Goal: Information Seeking & Learning: Understand process/instructions

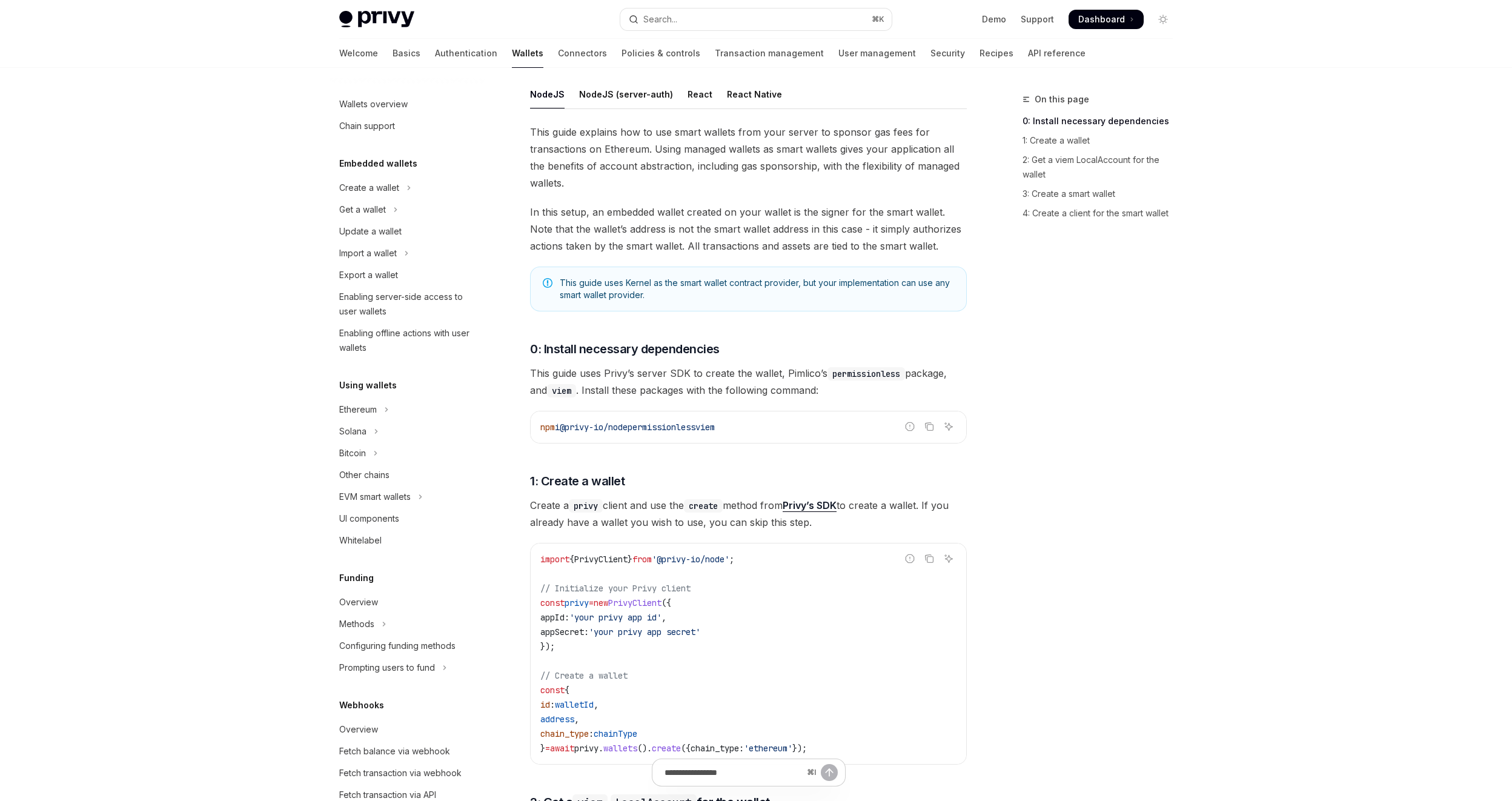
scroll to position [313, 0]
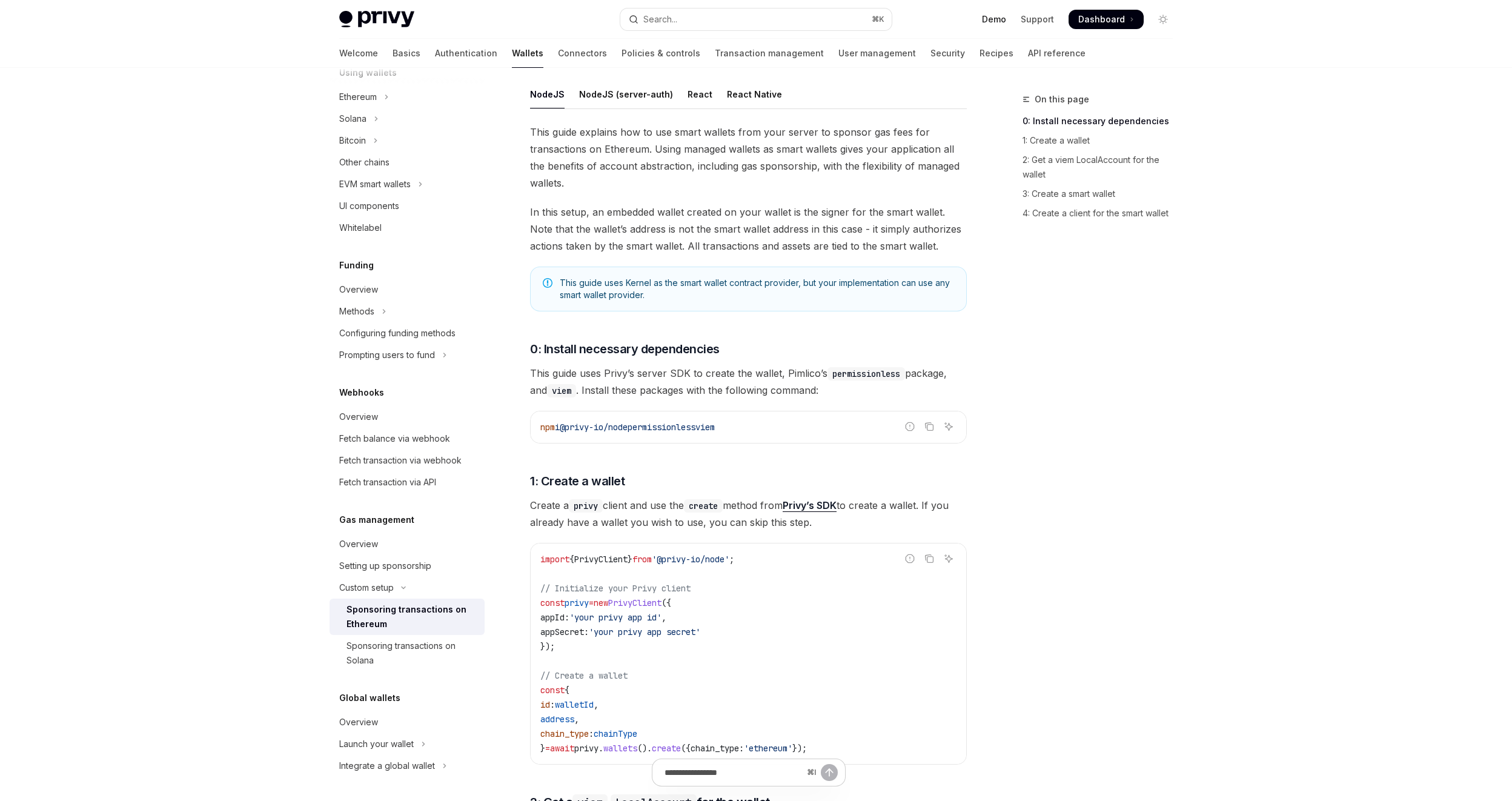
click at [986, 18] on link "Demo" at bounding box center [993, 19] width 24 height 12
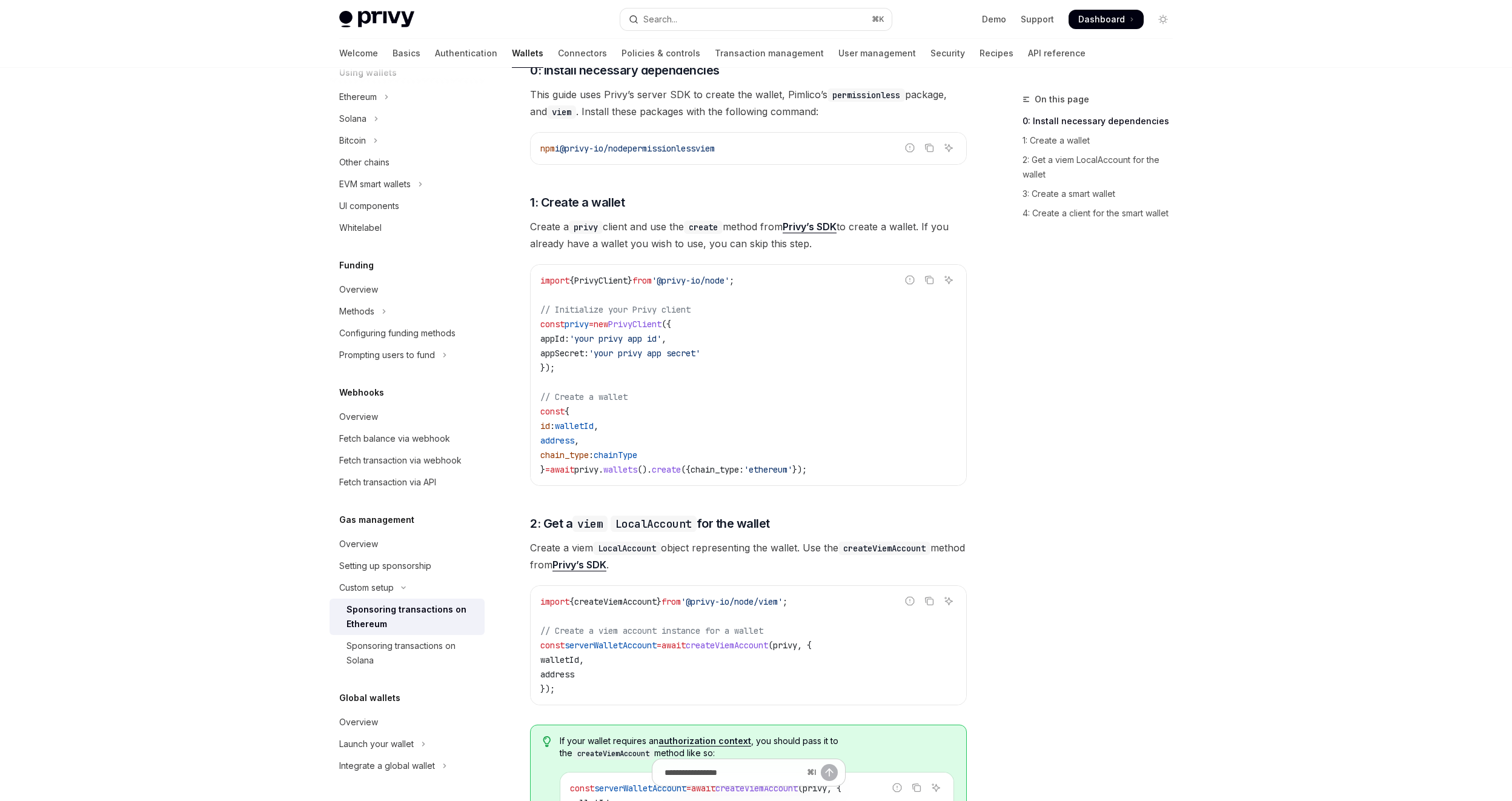
scroll to position [419, 0]
drag, startPoint x: 747, startPoint y: 149, endPoint x: 521, endPoint y: 149, distance: 226.0
click at [521, 149] on div "Custom setup Sponsoring transactions on Ethereum OpenAI Open in ChatGPT OpenAI …" at bounding box center [635, 807] width 669 height 2267
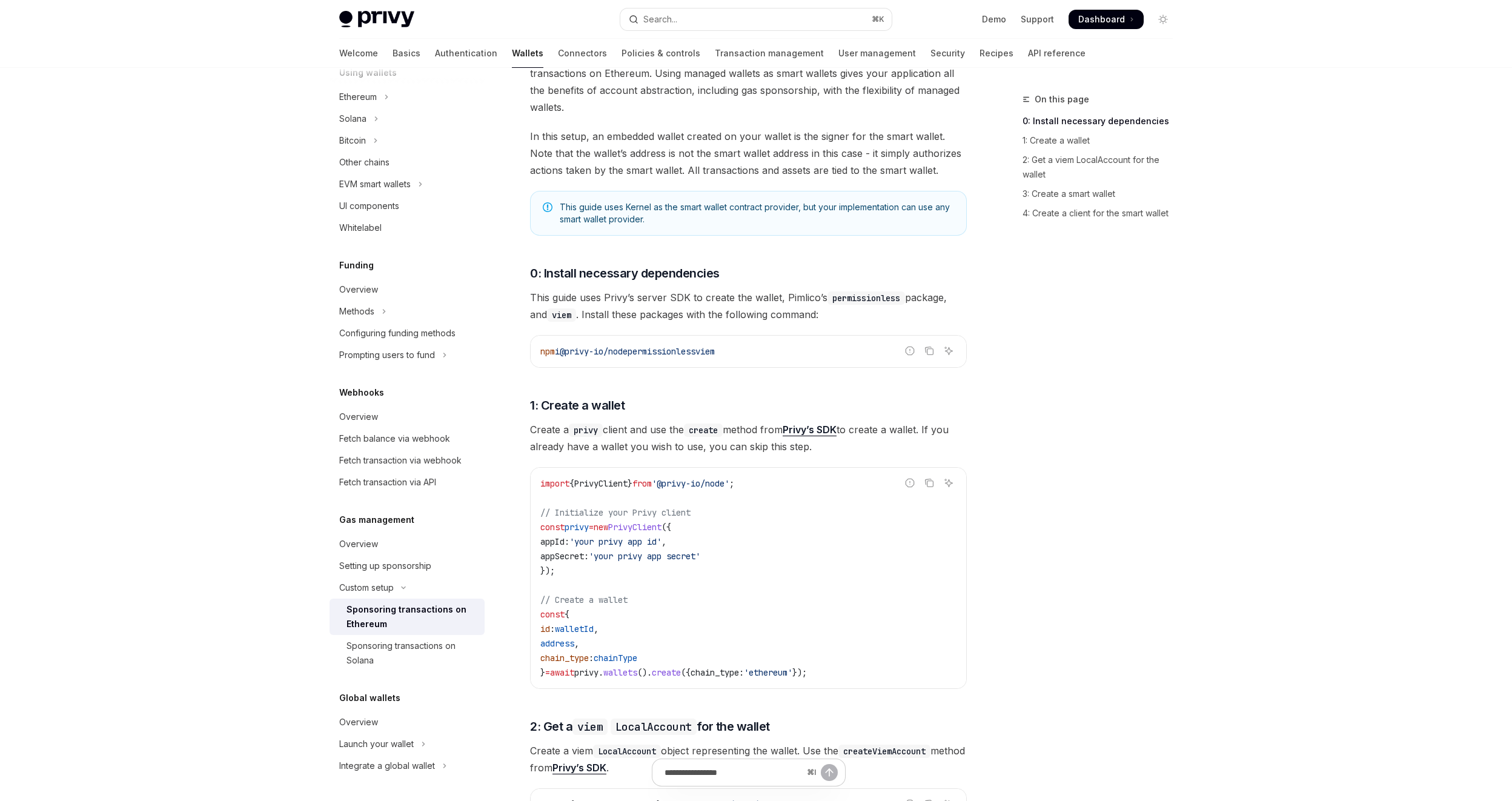
scroll to position [54, 0]
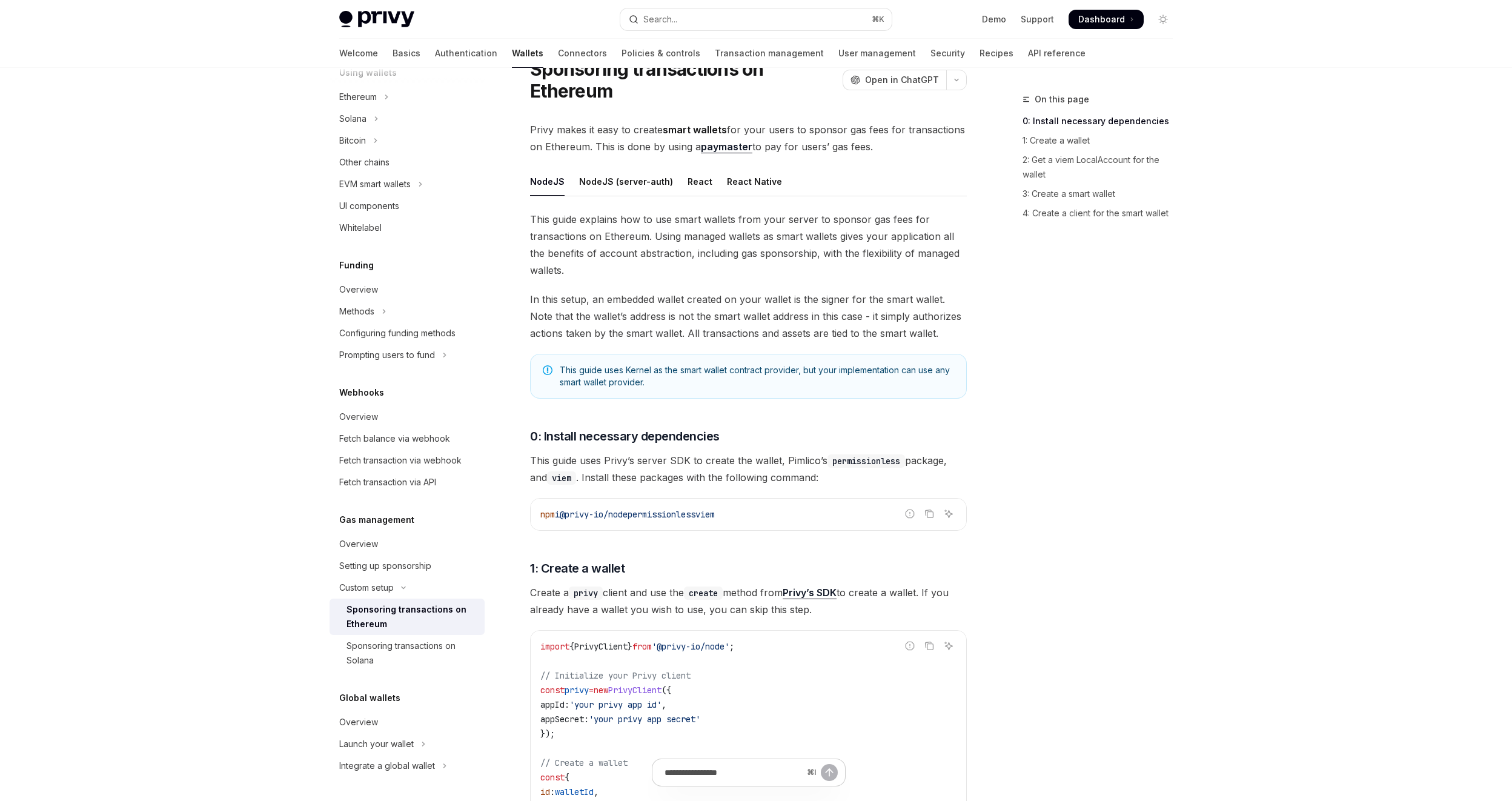
copy span "npm i @privy-io/node permissionless viem"
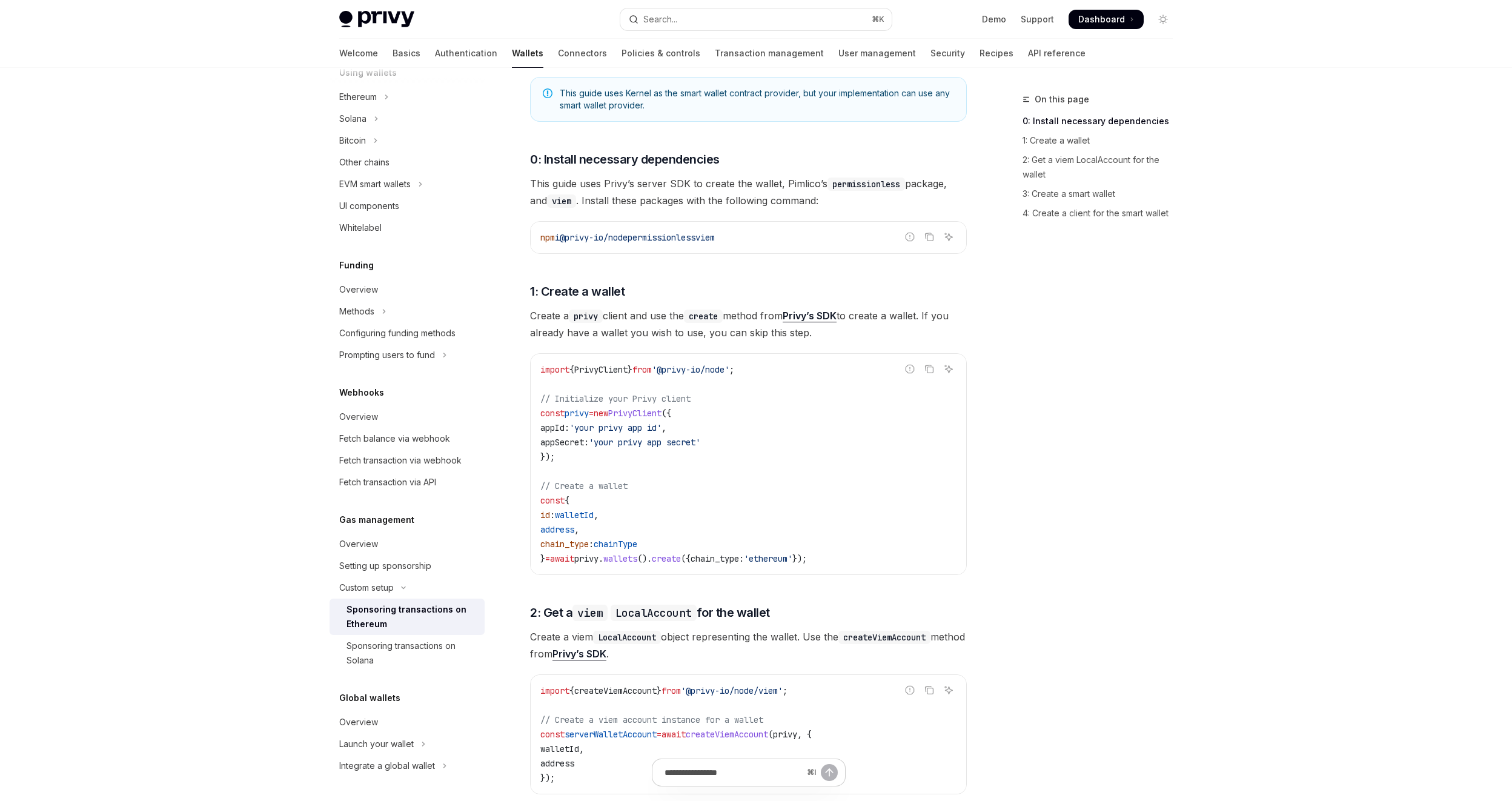
scroll to position [333, 0]
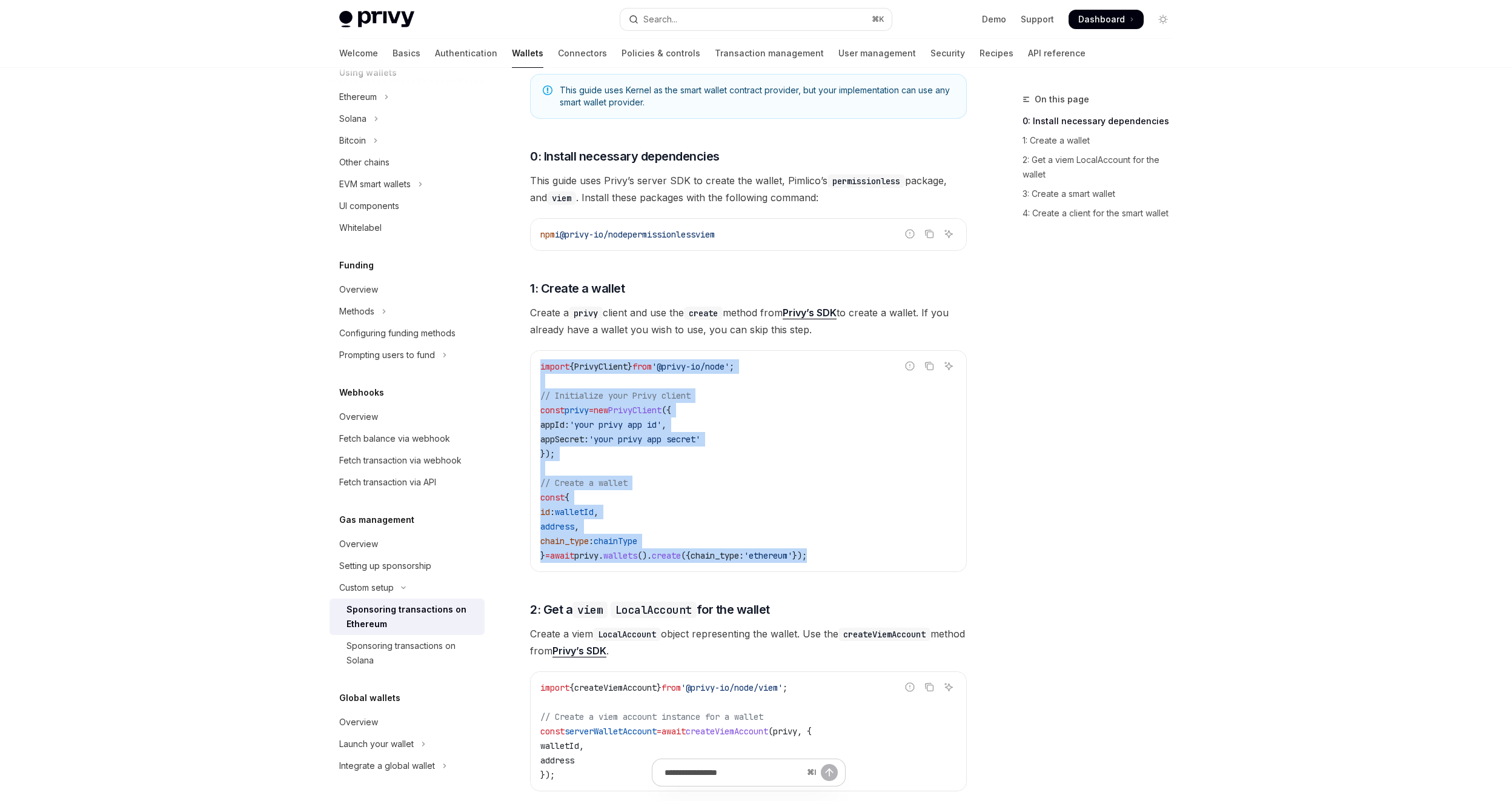
drag, startPoint x: 840, startPoint y: 556, endPoint x: 507, endPoint y: 349, distance: 392.1
copy code "import { PrivyClient } from '@privy-io/node' ; // Initialize your Privy client …"
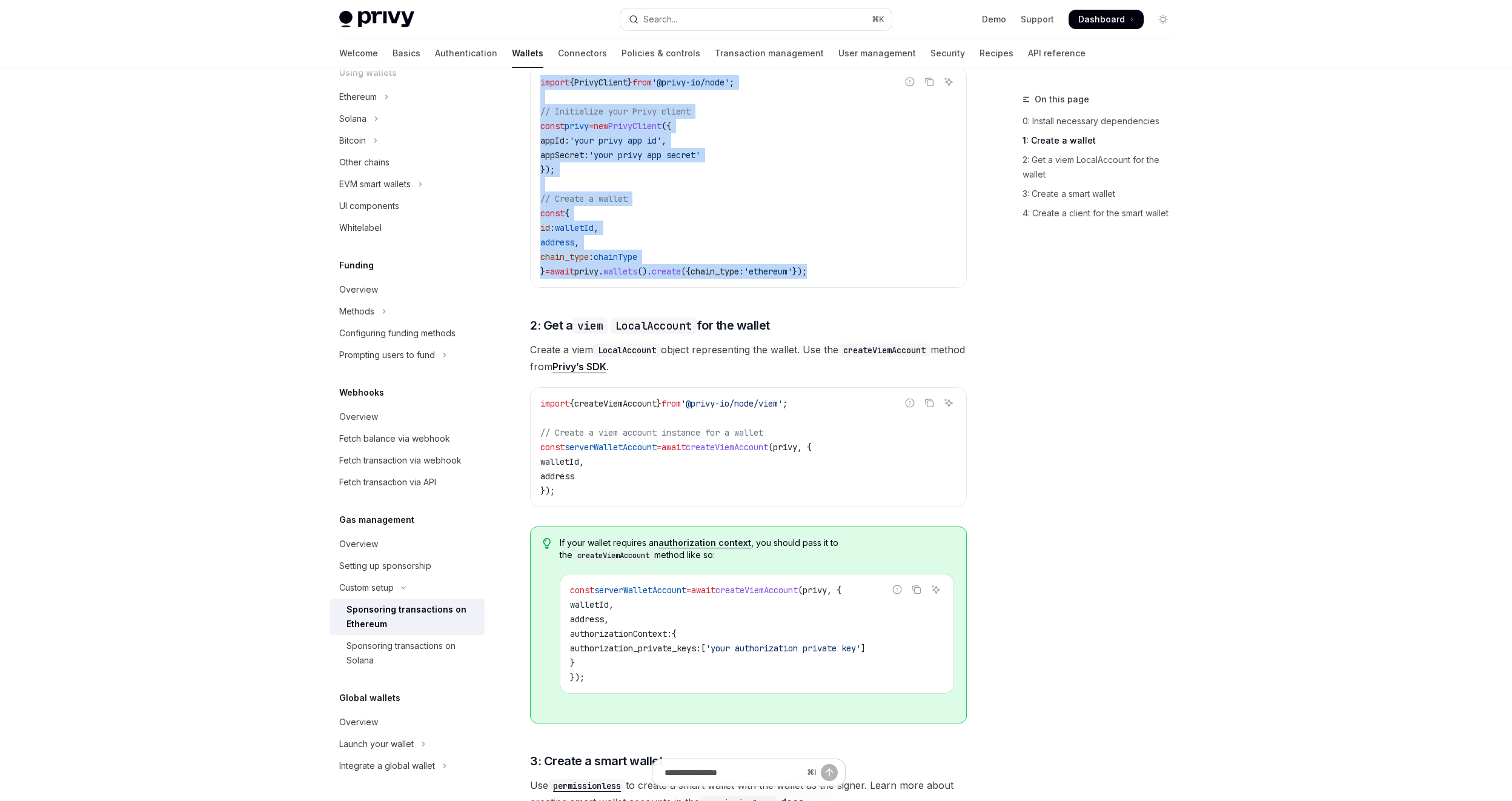
scroll to position [765, 0]
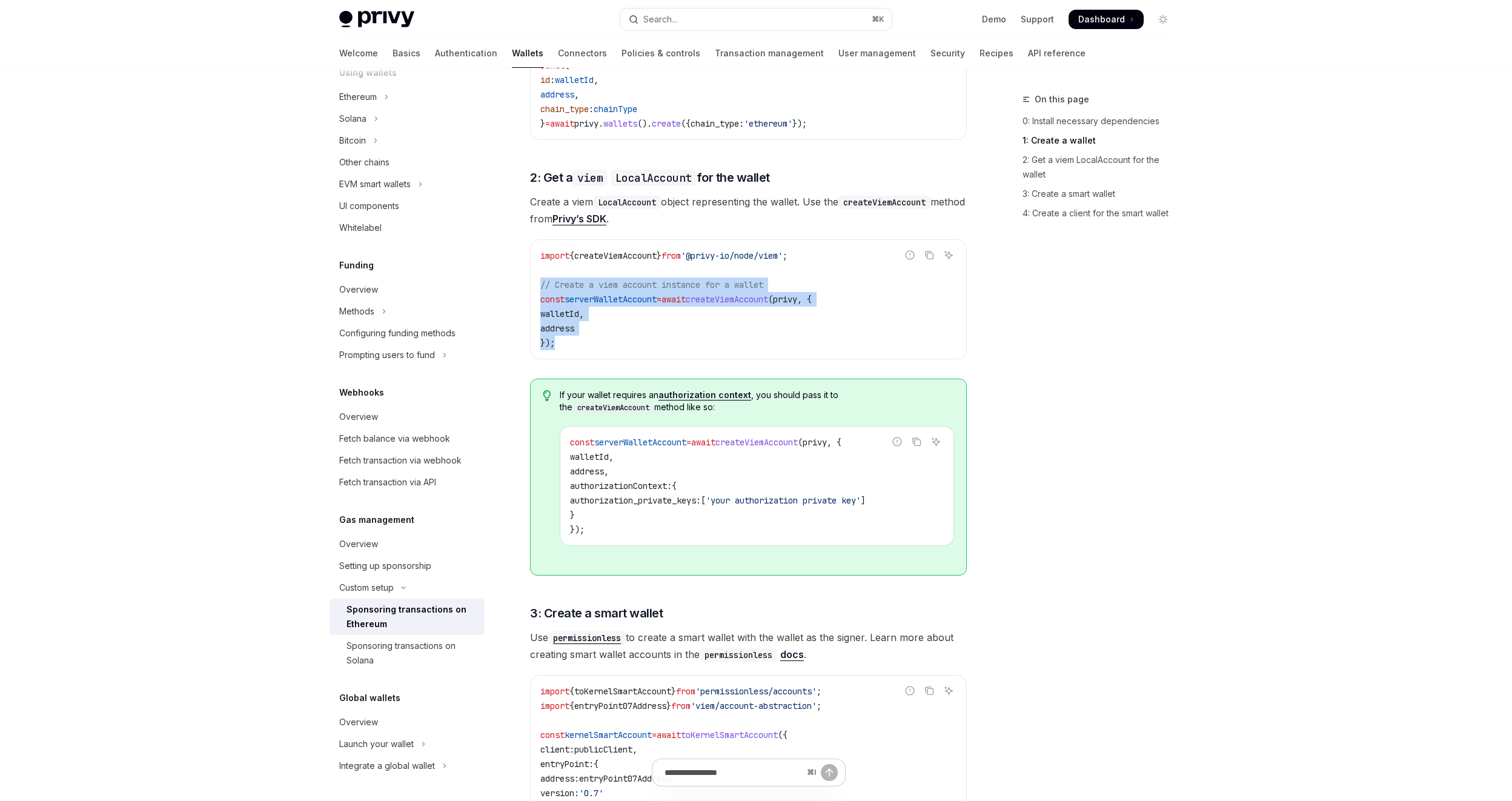
drag, startPoint x: 570, startPoint y: 347, endPoint x: 517, endPoint y: 287, distance: 80.1
click at [517, 287] on div "Custom setup Sponsoring transactions on Ethereum OpenAI Open in ChatGPT OpenAI …" at bounding box center [635, 460] width 669 height 2267
copy code "// Create a viem account instance for a wallet const serverWalletAccount = awai…"
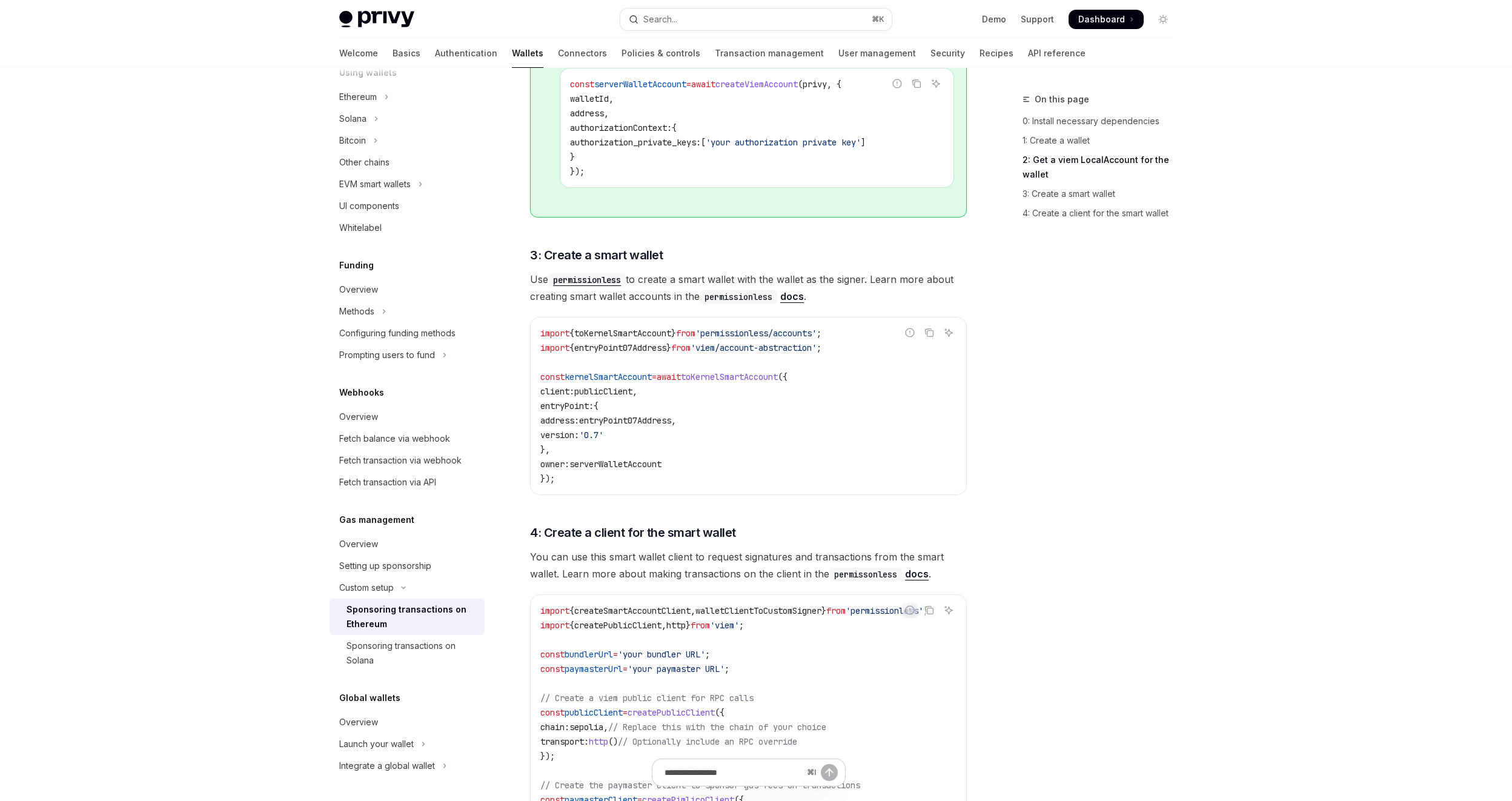
scroll to position [1130, 0]
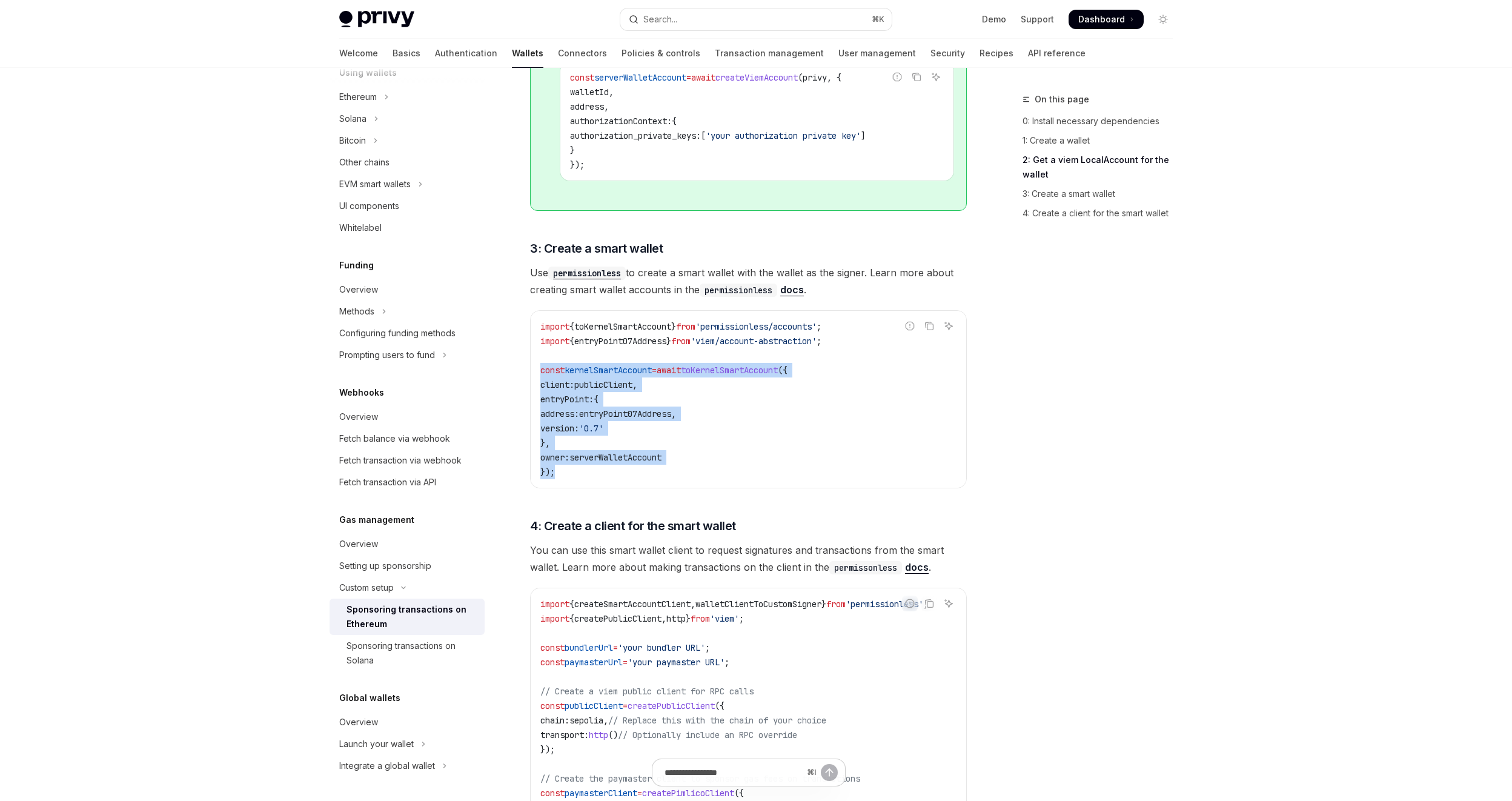
drag, startPoint x: 559, startPoint y: 475, endPoint x: 513, endPoint y: 372, distance: 112.8
click at [513, 372] on div "Custom setup Sponsoring transactions on Ethereum OpenAI Open in ChatGPT OpenAI …" at bounding box center [635, 95] width 669 height 2267
copy code "const kernelSmartAccount = await toKernelSmartAccount ({ client: publicClient ,…"
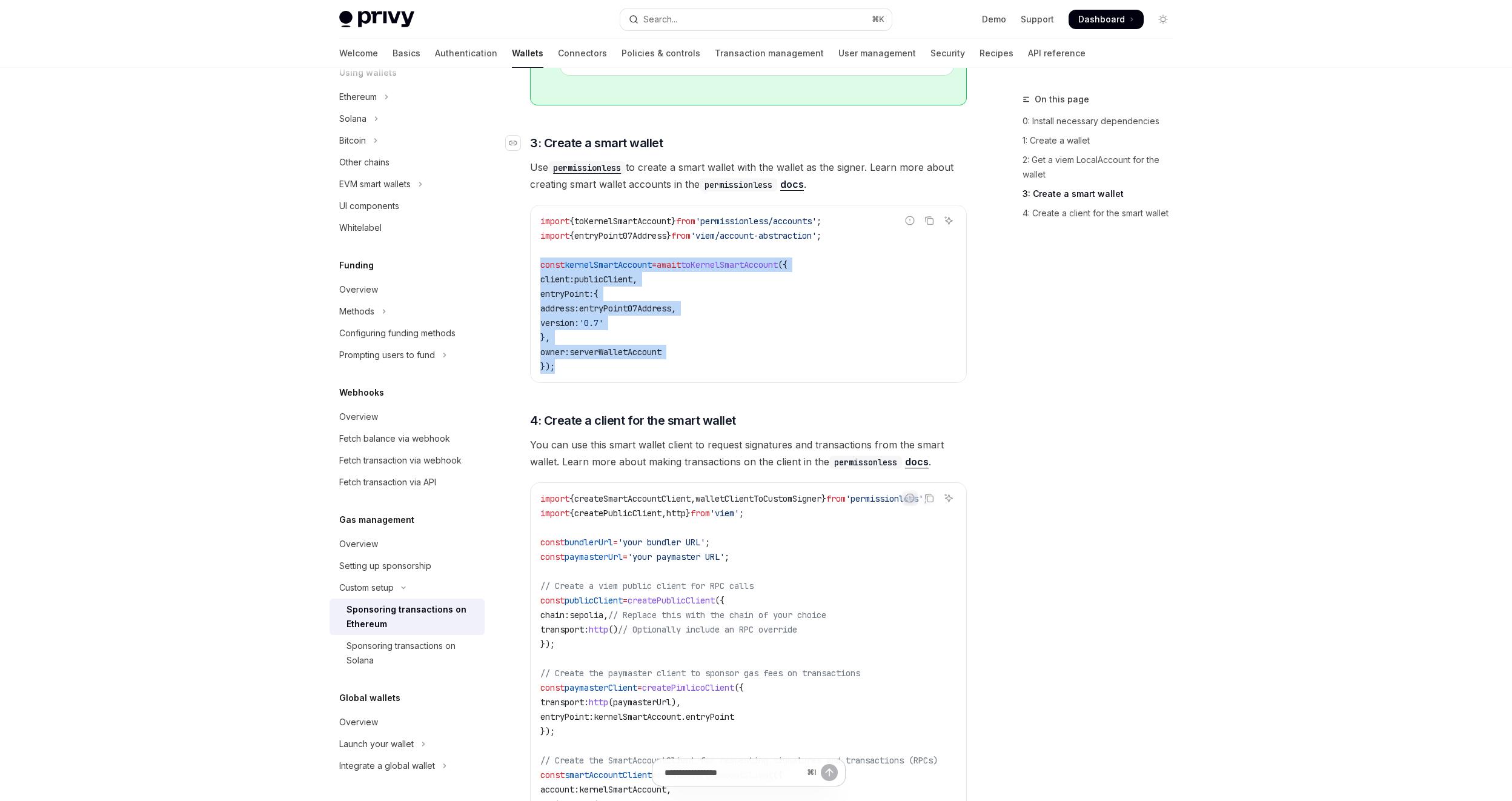
scroll to position [1094, 0]
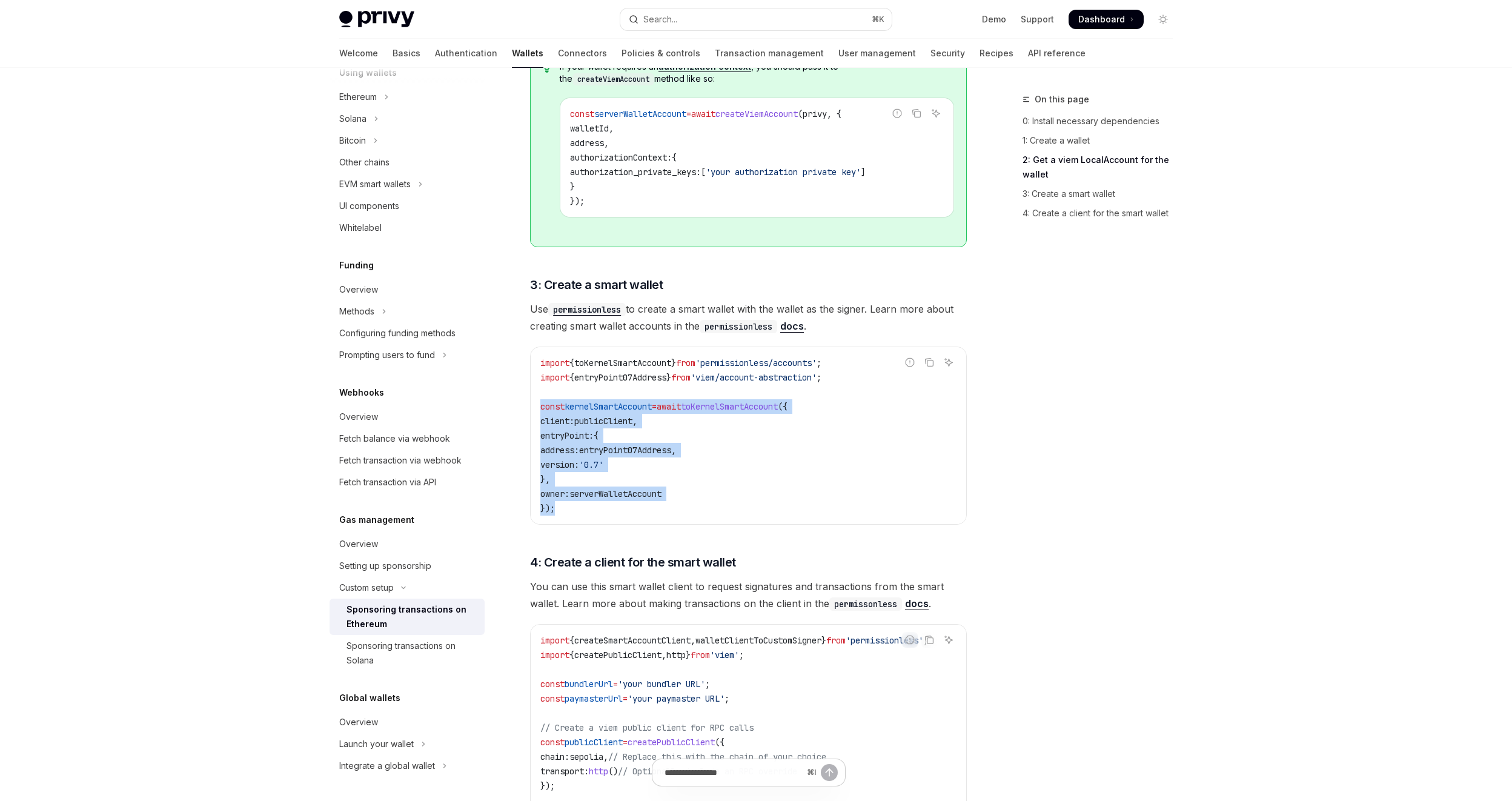
click at [672, 429] on code "import { toKernelSmartAccount } from 'permissionless/accounts' ; import { entry…" at bounding box center [748, 435] width 416 height 160
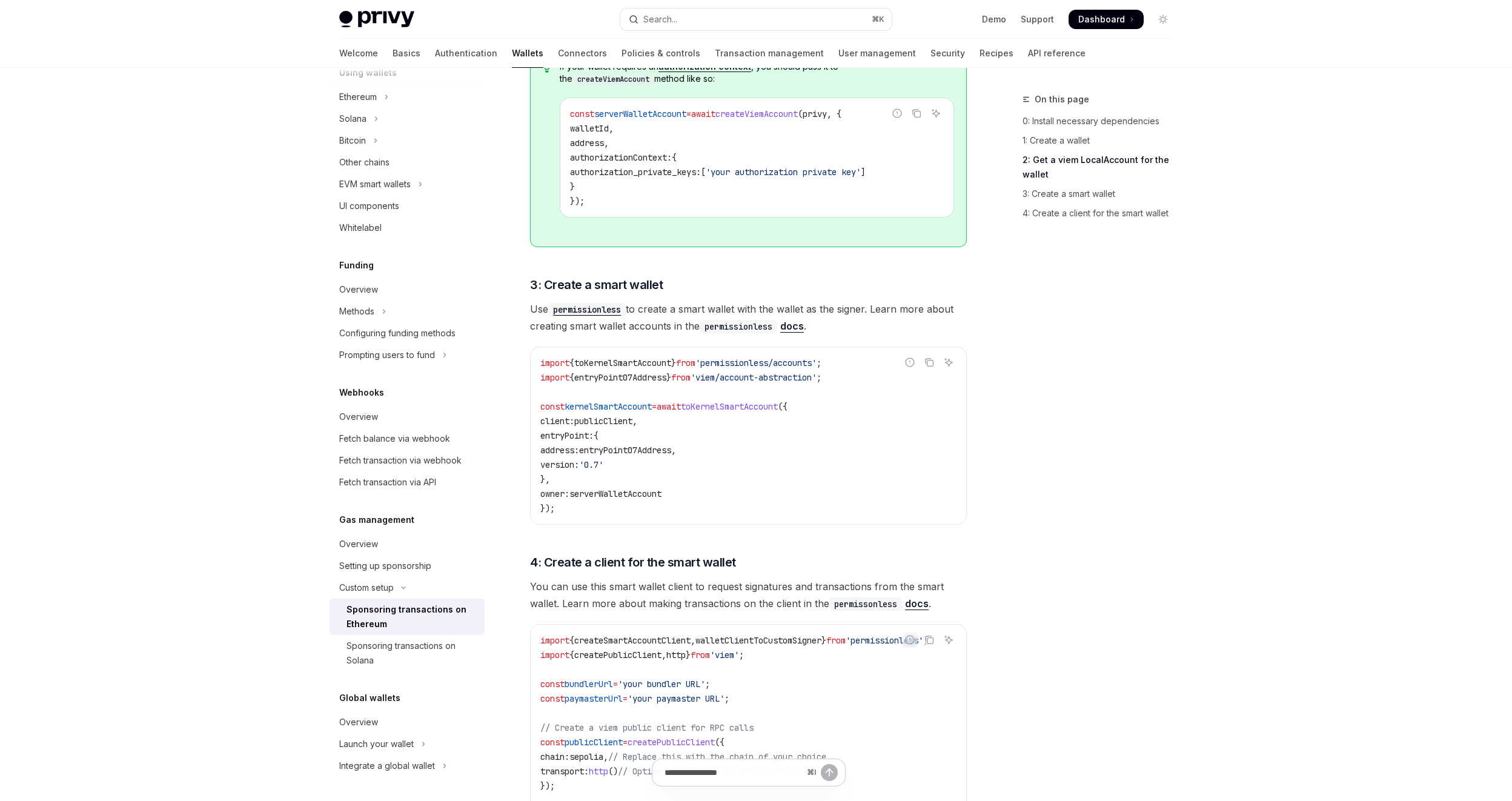
click at [630, 421] on span "publicClient" at bounding box center [603, 421] width 58 height 11
click at [635, 486] on code "import { toKernelSmartAccount } from 'permissionless/accounts' ; import { entry…" at bounding box center [748, 435] width 416 height 160
click at [626, 493] on span "serverWalletAccount" at bounding box center [615, 493] width 92 height 11
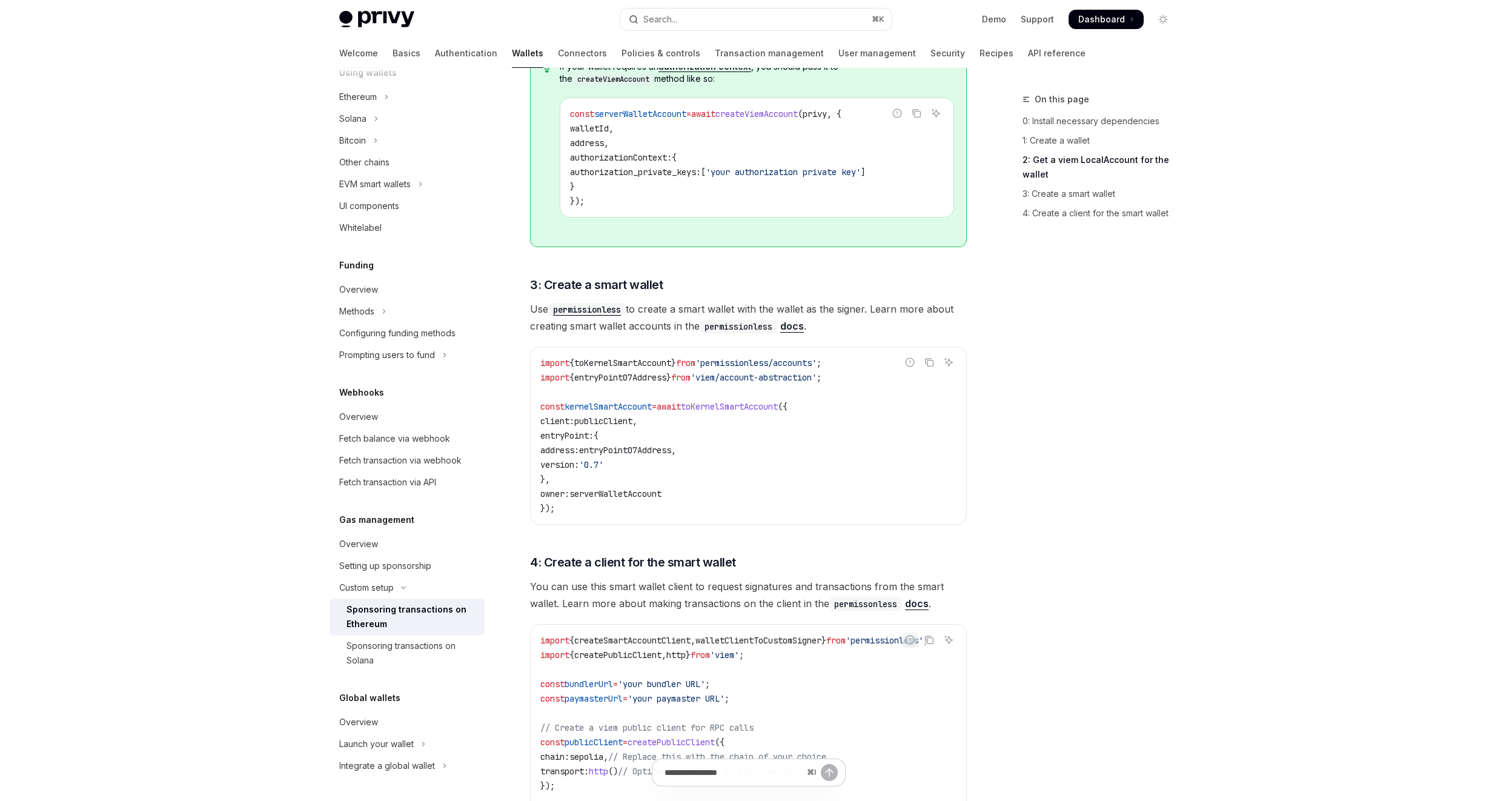
copy span "serverWalletAccount"
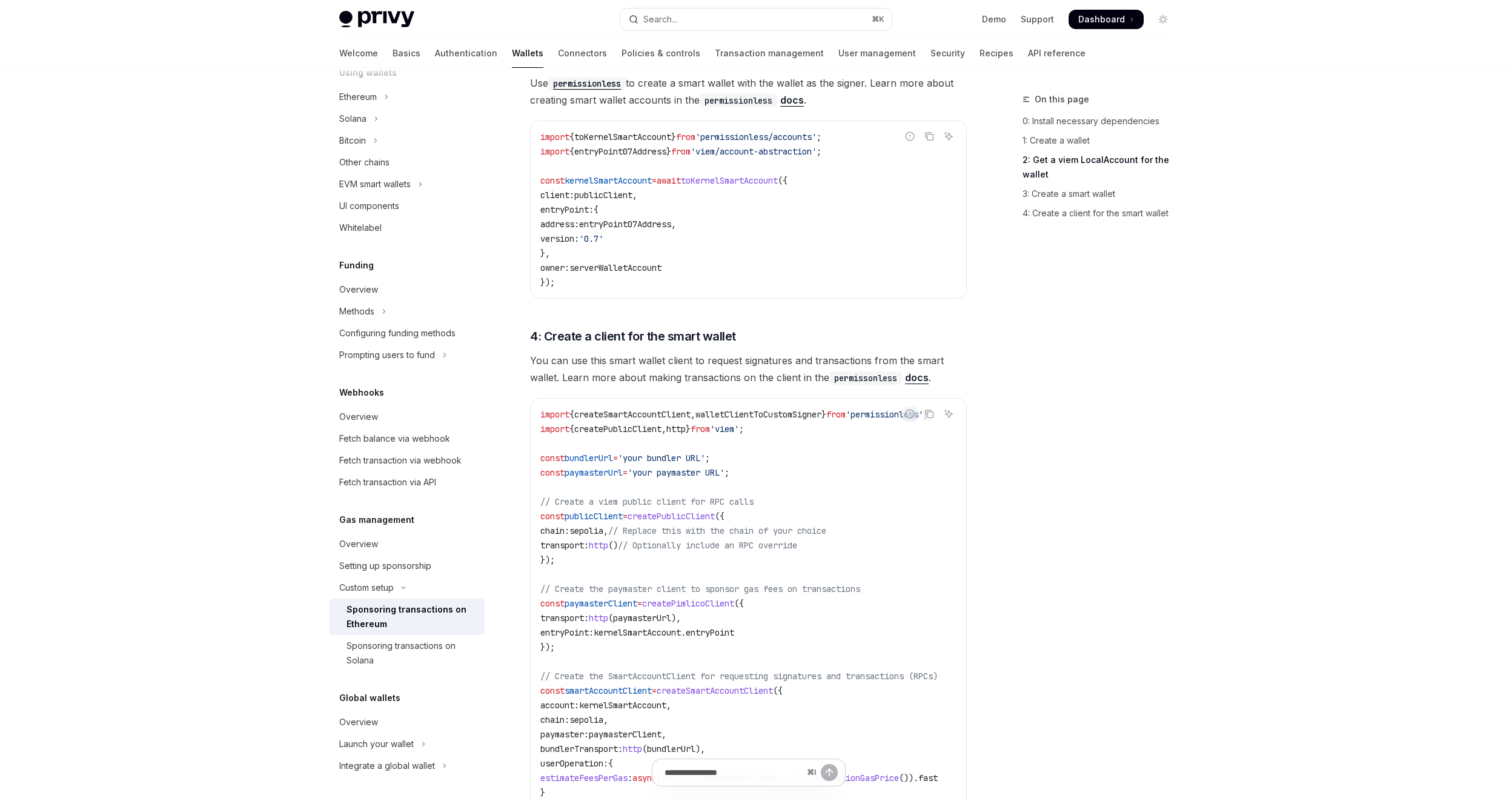
scroll to position [1563, 0]
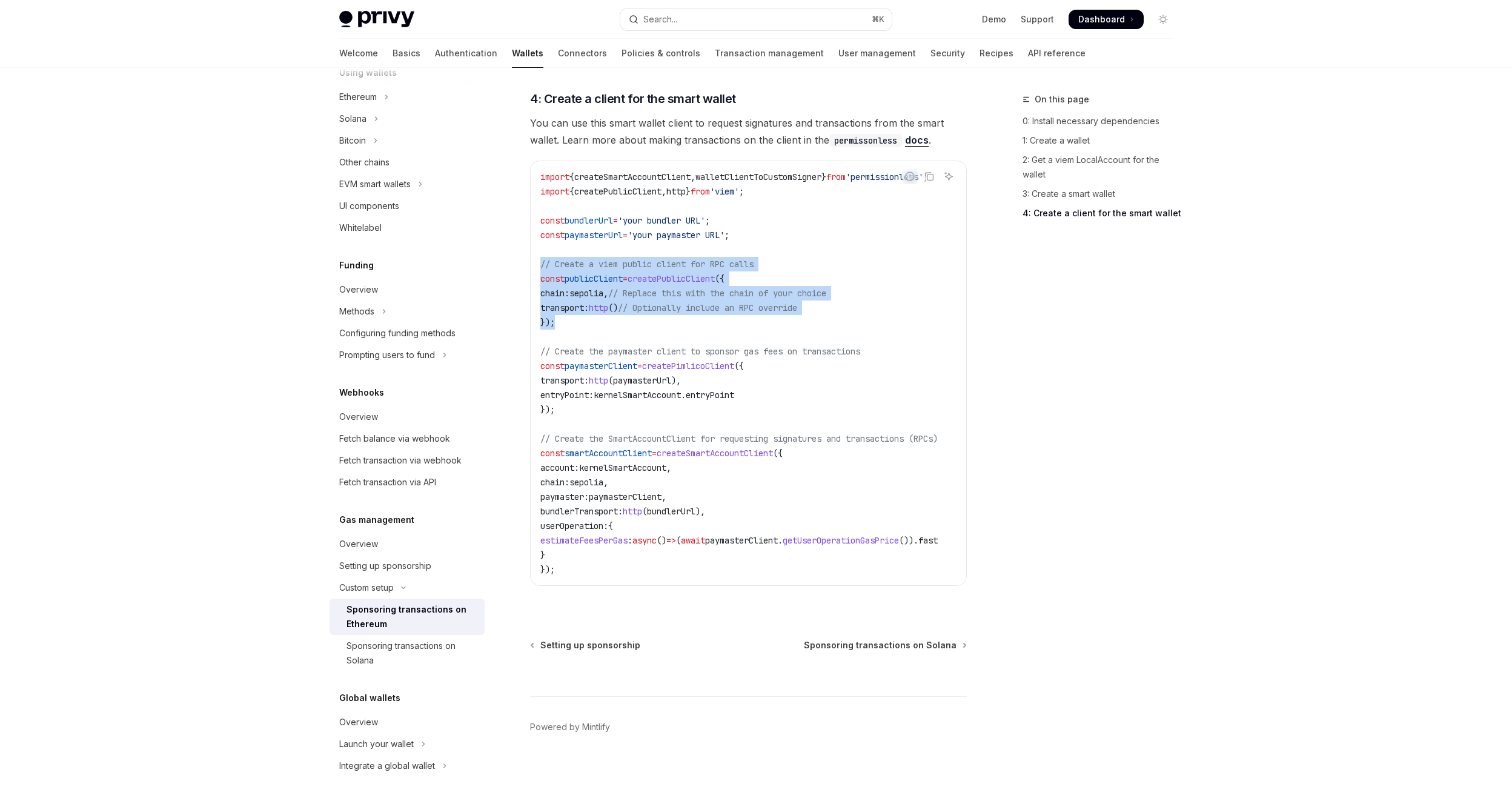
drag, startPoint x: 574, startPoint y: 322, endPoint x: 519, endPoint y: 260, distance: 82.9
copy code "// Create a viem public client for RPC calls const publicClient = createPublicC…"
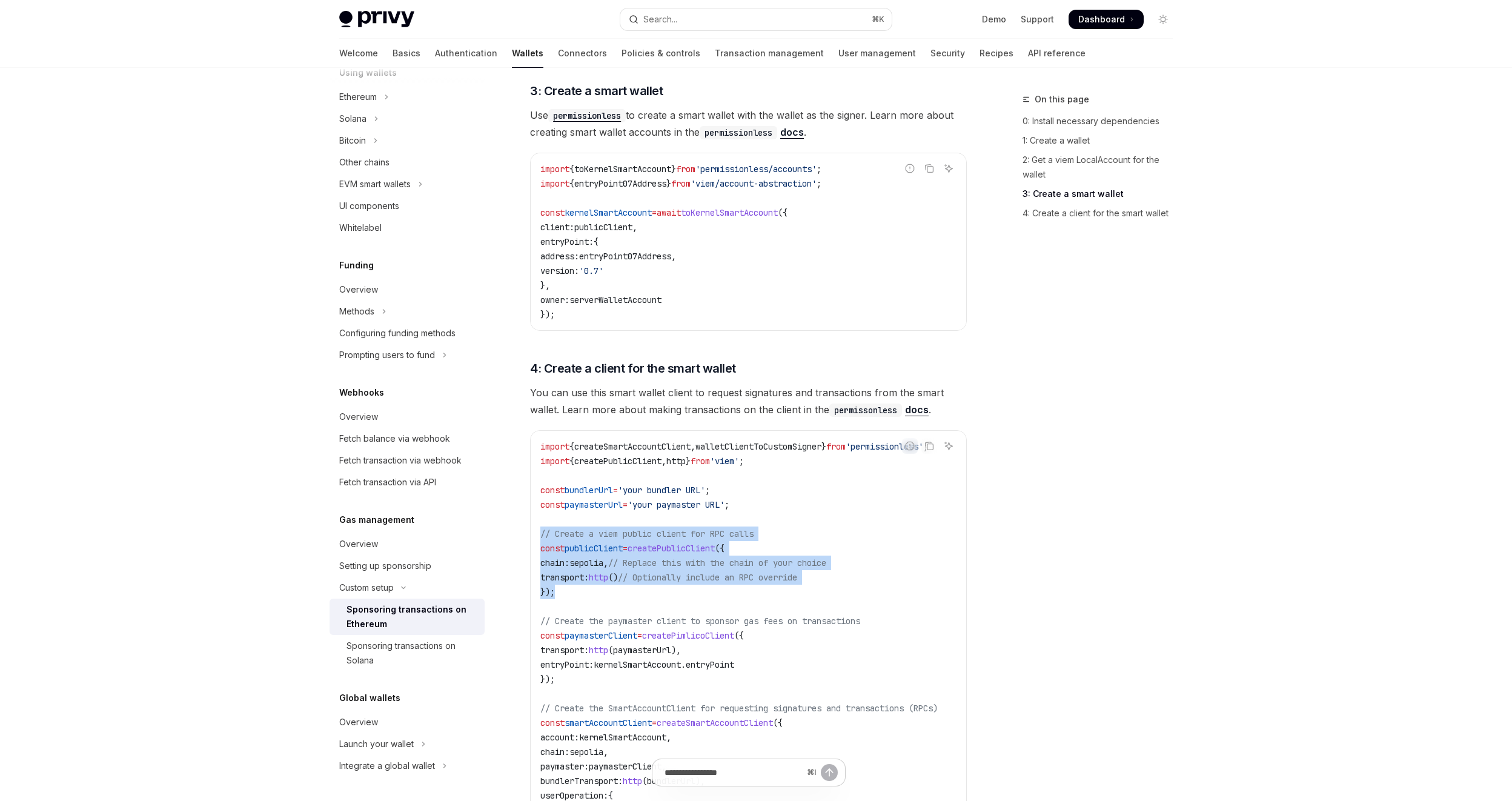
scroll to position [1292, 0]
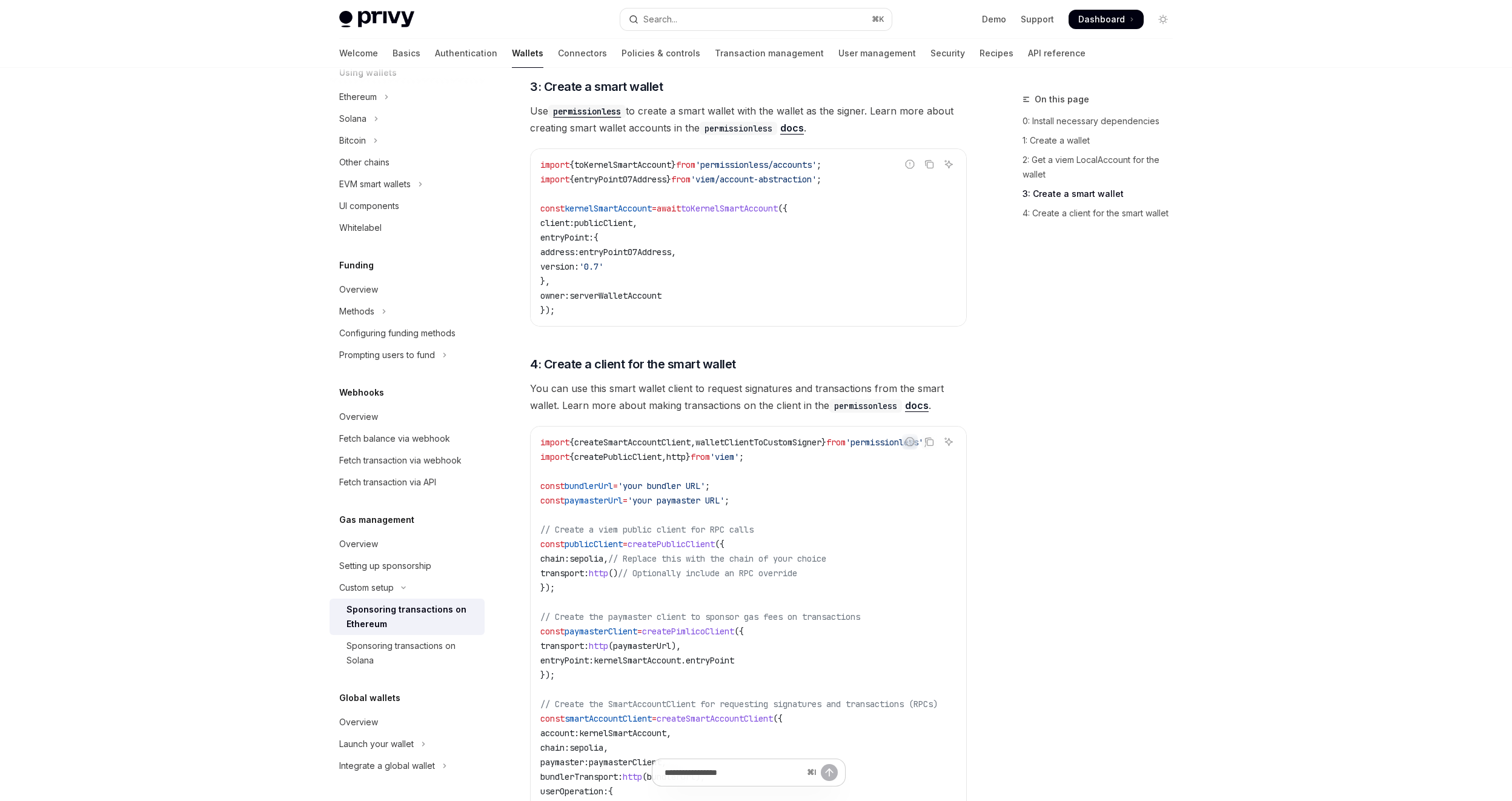
click at [719, 476] on code "import { createSmartAccountClient , walletClientToCustomSigner } from 'permissi…" at bounding box center [753, 638] width 426 height 407
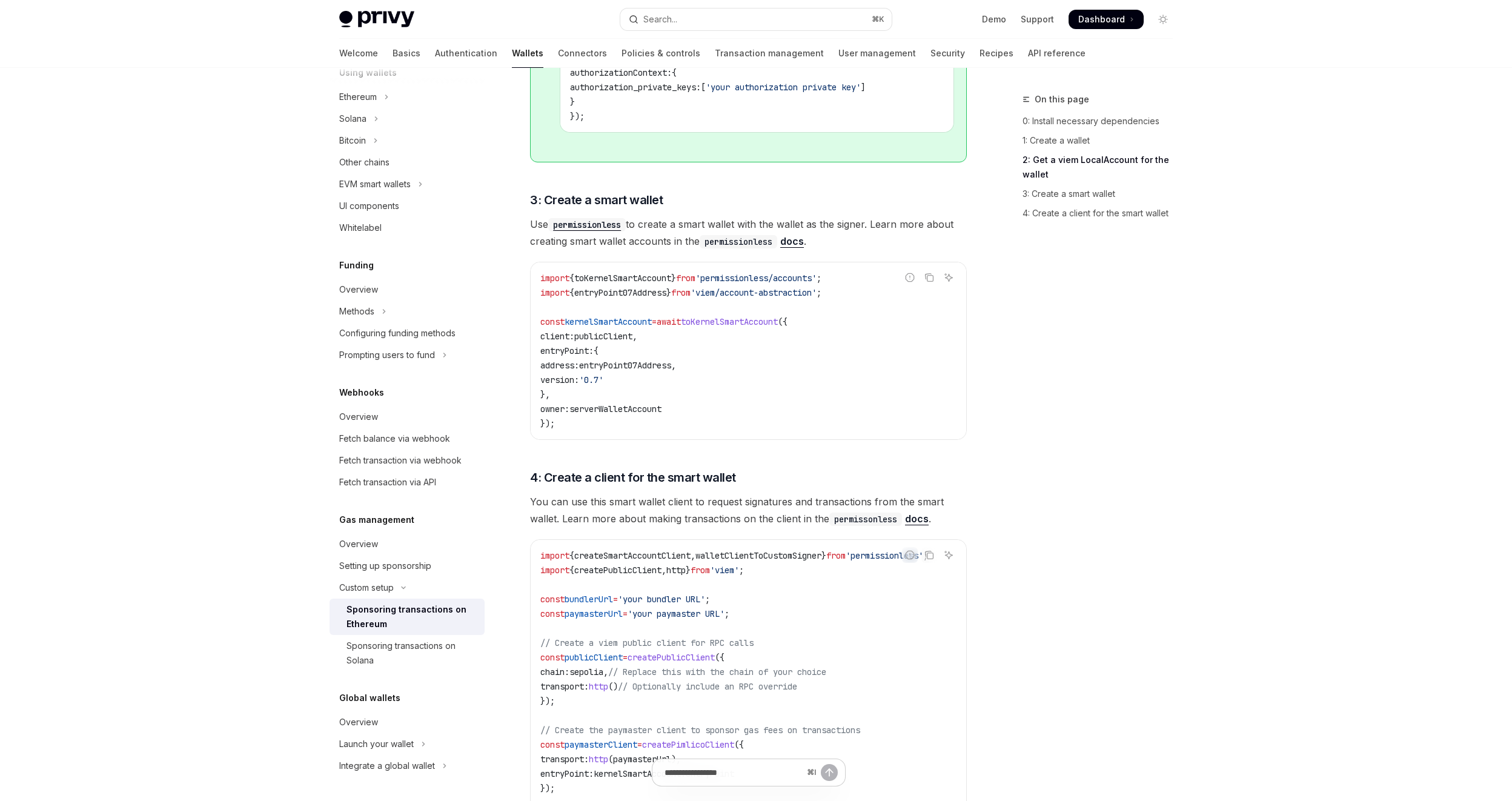
scroll to position [1164, 0]
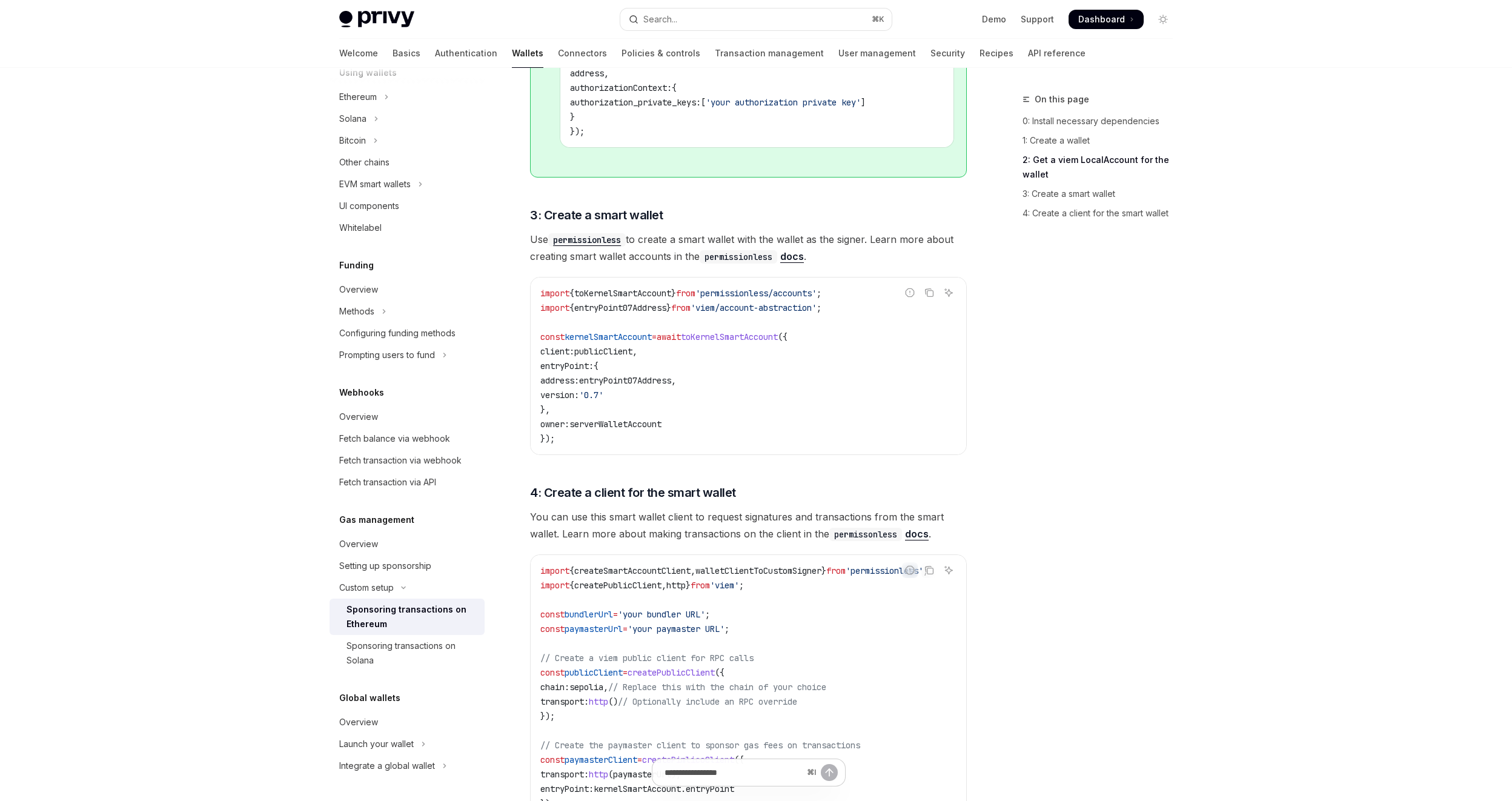
click at [630, 306] on span "entryPoint07Address" at bounding box center [620, 308] width 92 height 11
click at [698, 356] on code "import { toKernelSmartAccount } from 'permissionless/accounts' ; import { entry…" at bounding box center [748, 366] width 416 height 160
click at [656, 379] on span "entryPoint07Address" at bounding box center [625, 380] width 92 height 11
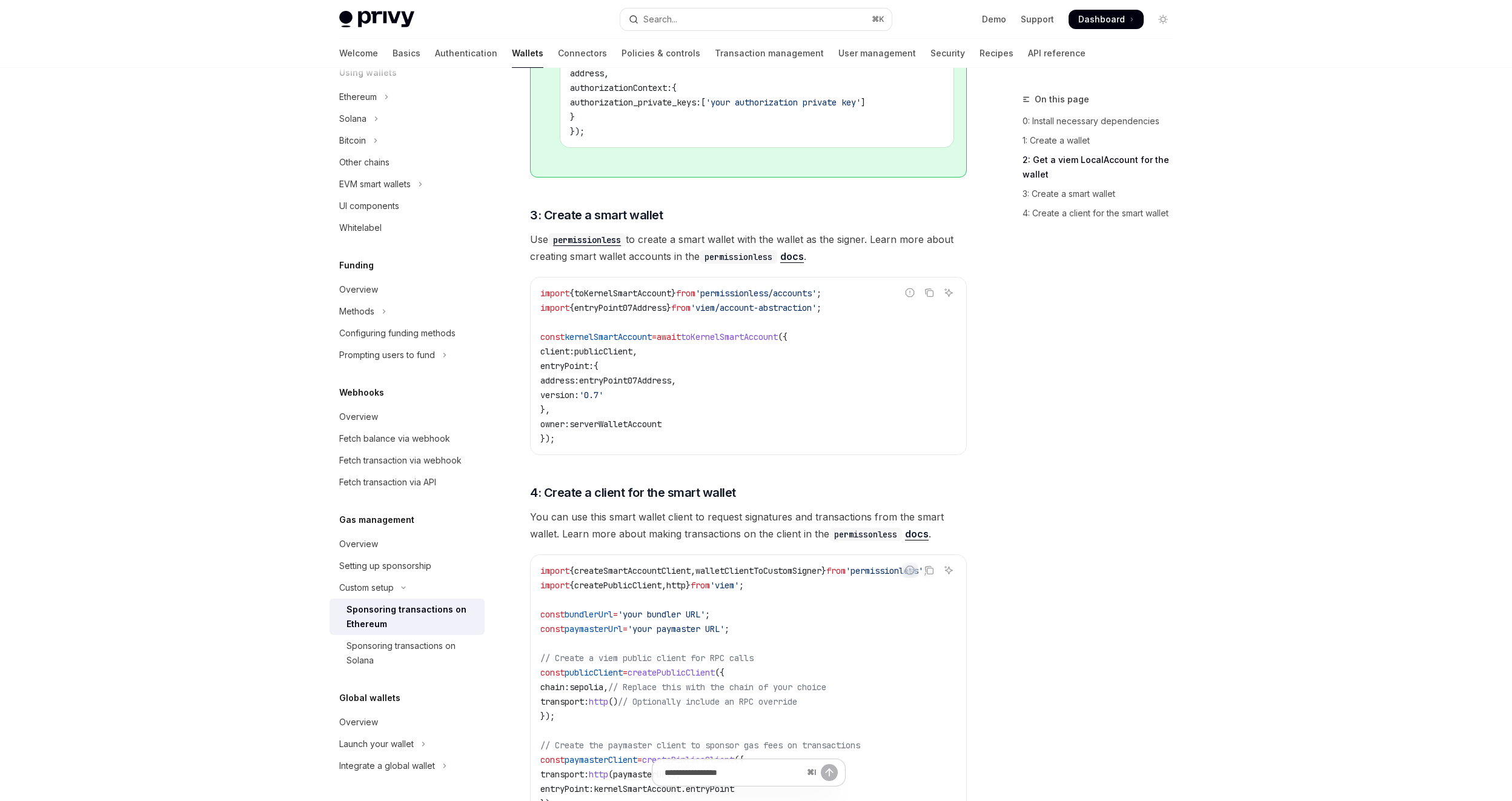
click at [657, 396] on code "import { toKernelSmartAccount } from 'permissionless/accounts' ; import { entry…" at bounding box center [748, 366] width 416 height 160
click at [754, 205] on div "This guide explains how to use smart wallets from your server to sponsor gas fe…" at bounding box center [748, 49] width 437 height 1899
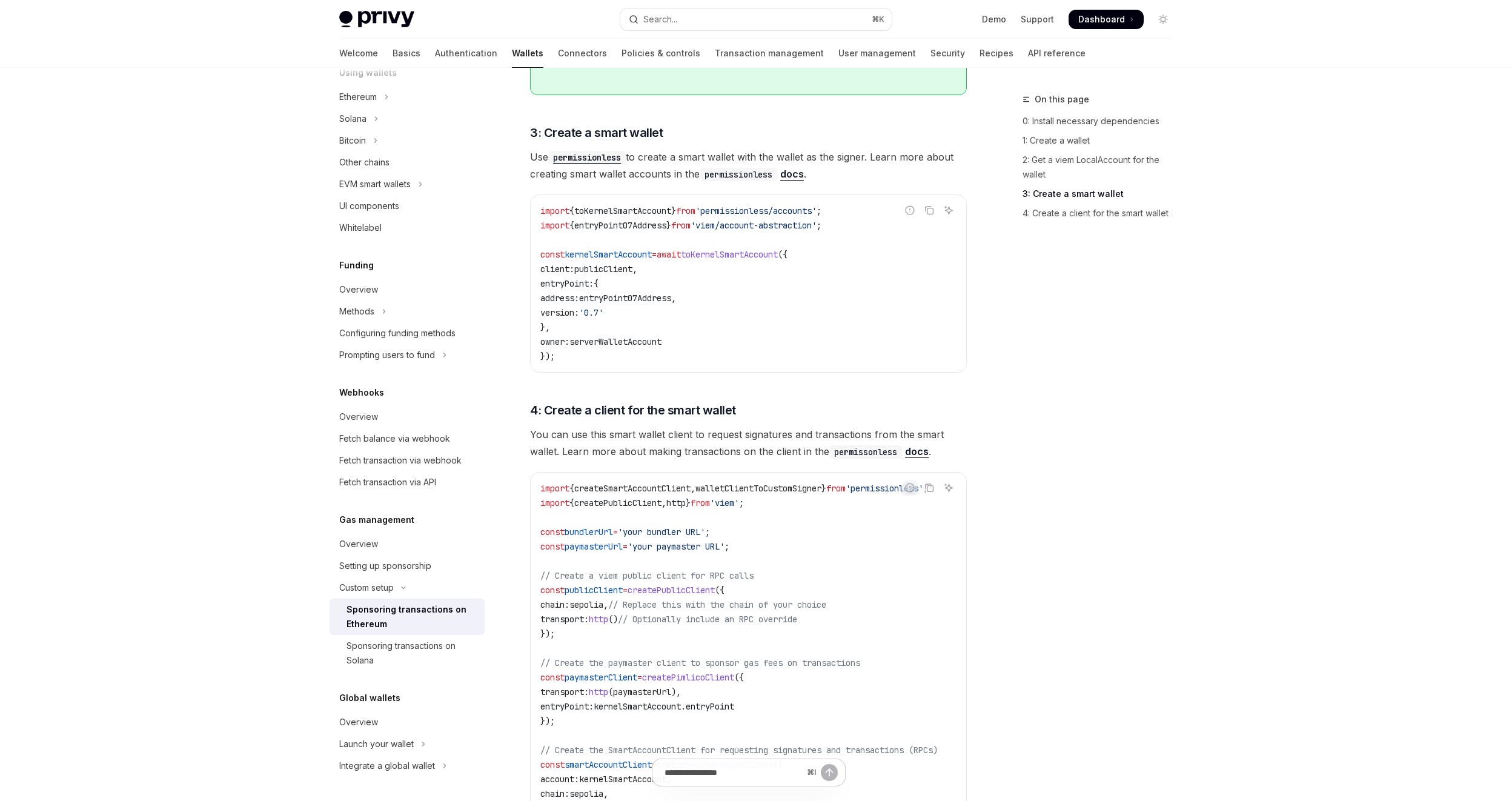
scroll to position [1375, 0]
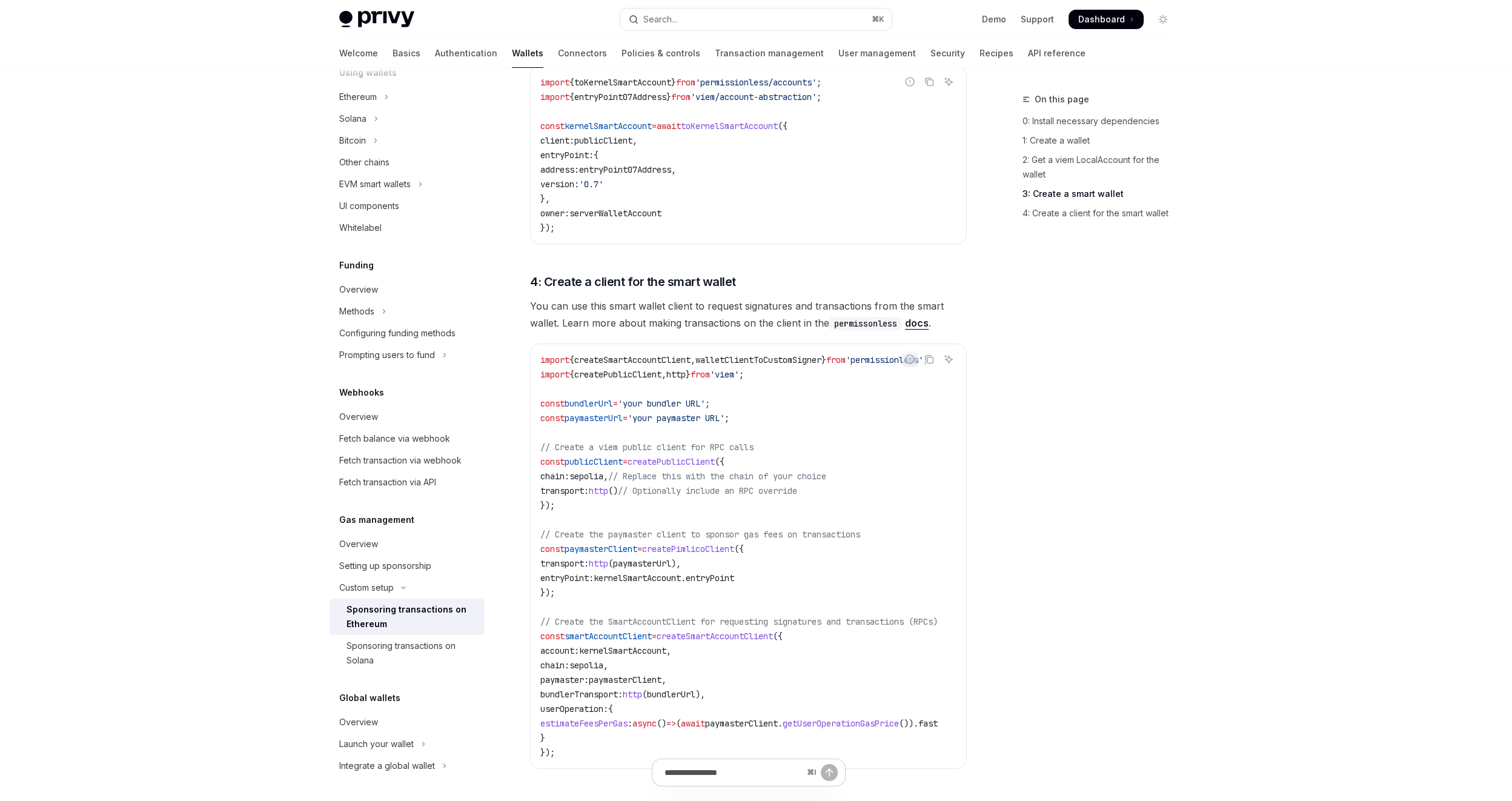
click at [714, 551] on span "createPimlicoClient" at bounding box center [688, 549] width 92 height 11
copy span "createPimlicoClient"
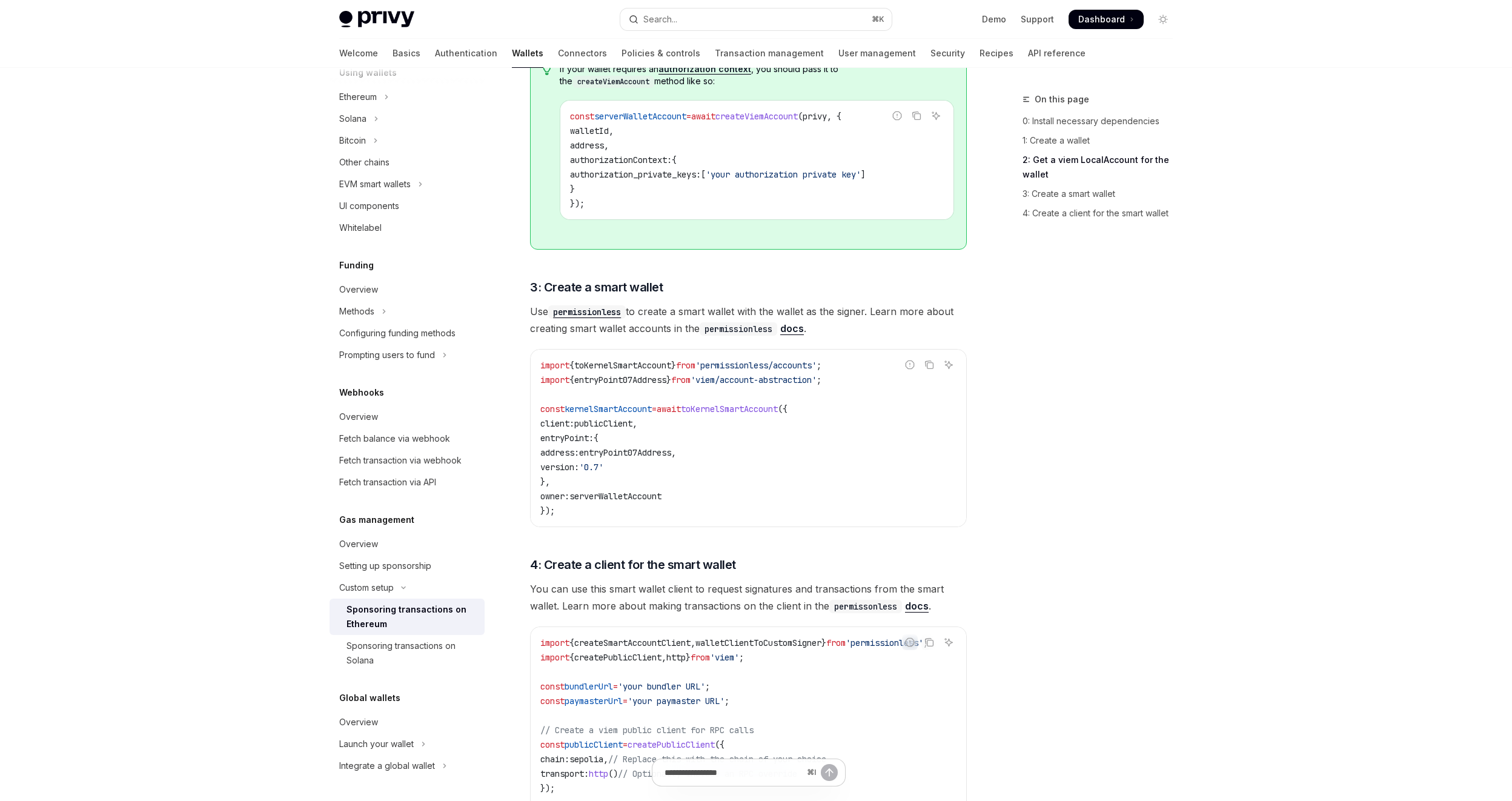
scroll to position [1363, 0]
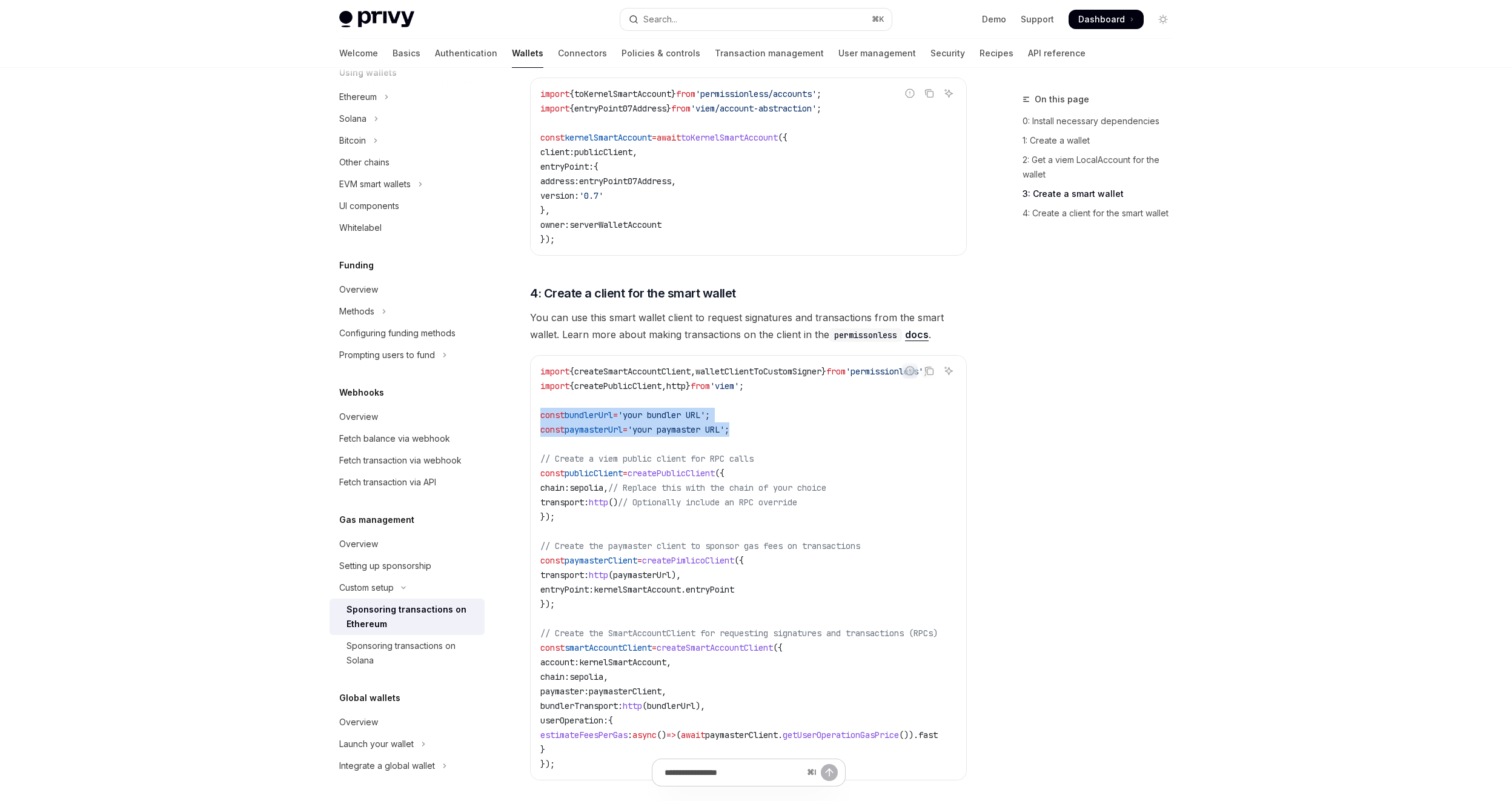
drag, startPoint x: 766, startPoint y: 427, endPoint x: 532, endPoint y: 416, distance: 234.3
click at [532, 416] on div "import { createSmartAccountClient , walletClientToCustomSigner } from 'permissi…" at bounding box center [748, 567] width 436 height 424
copy code "const bundlerUrl = 'your bundler URL' ; const paymasterUrl = 'your paymaster UR…"
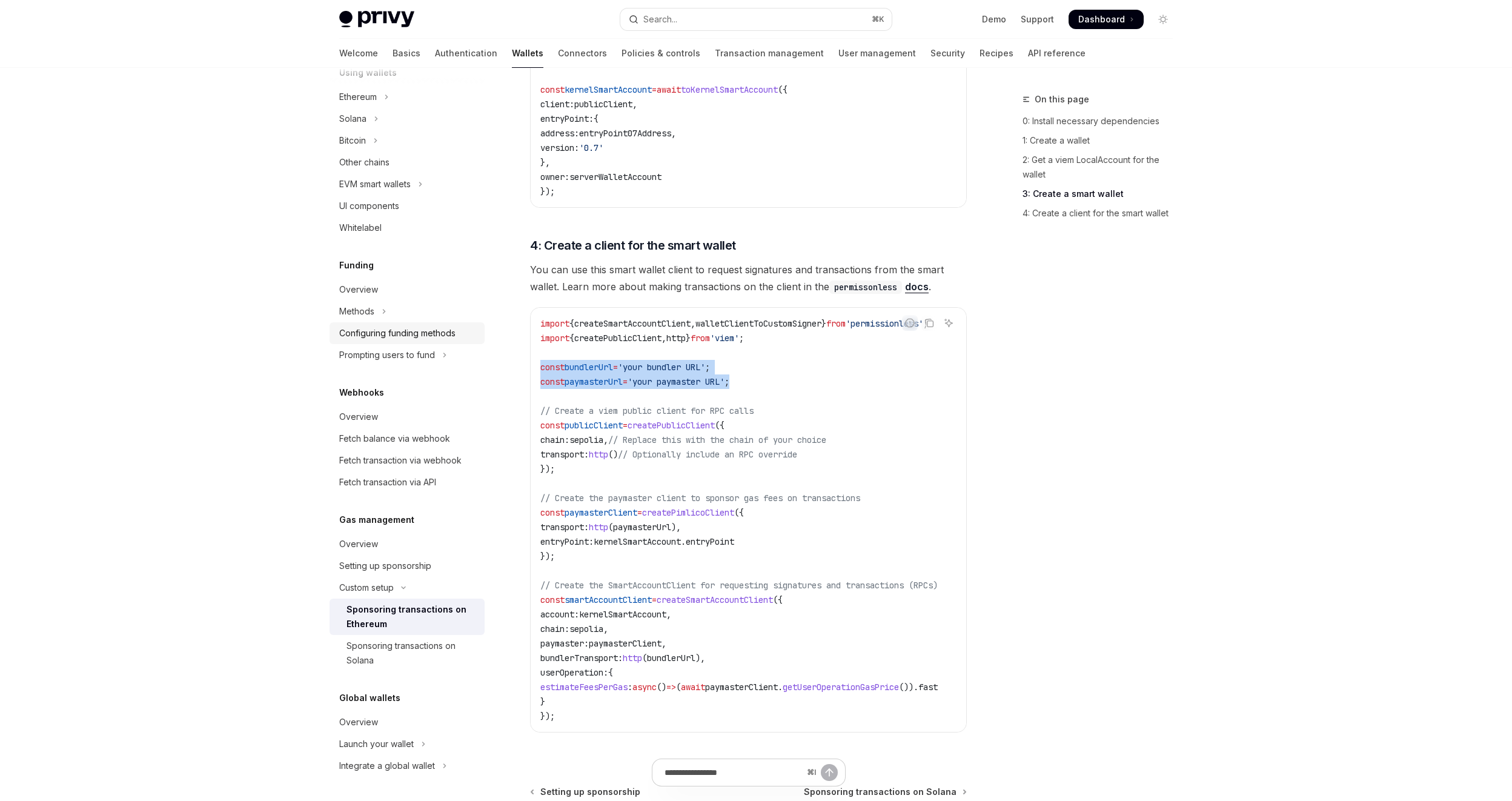
scroll to position [1563, 0]
